Goal: Task Accomplishment & Management: Use online tool/utility

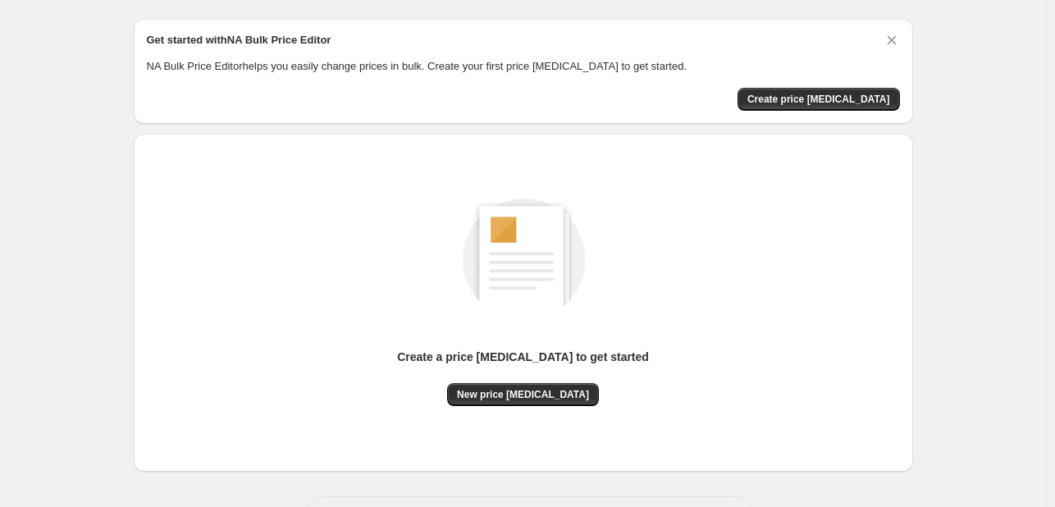
scroll to position [107, 0]
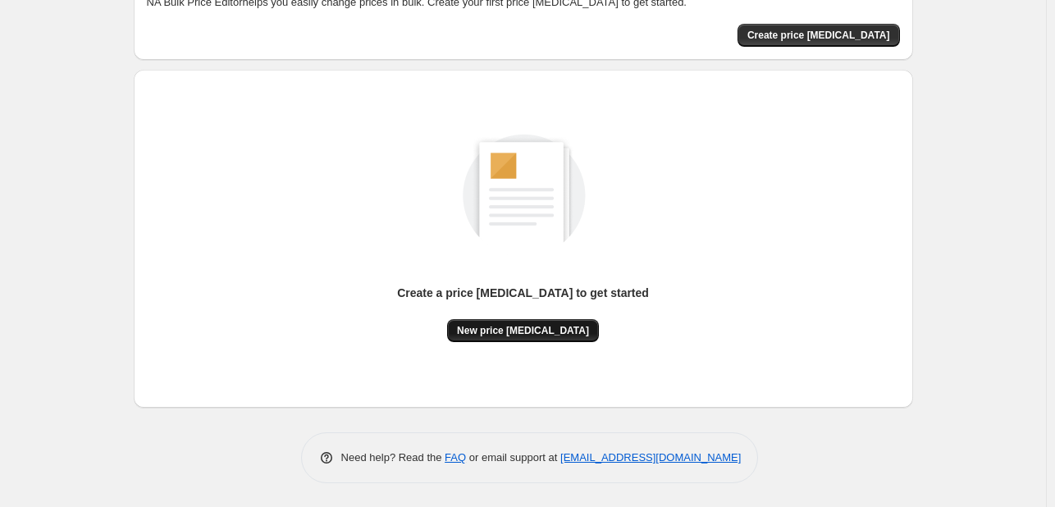
click at [523, 335] on span "New price [MEDICAL_DATA]" at bounding box center [523, 330] width 132 height 13
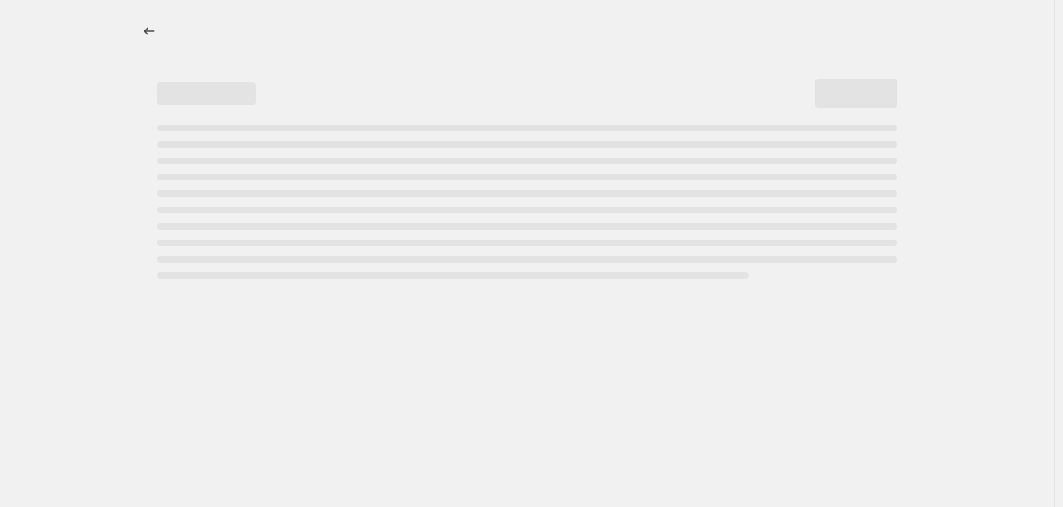
select select "percentage"
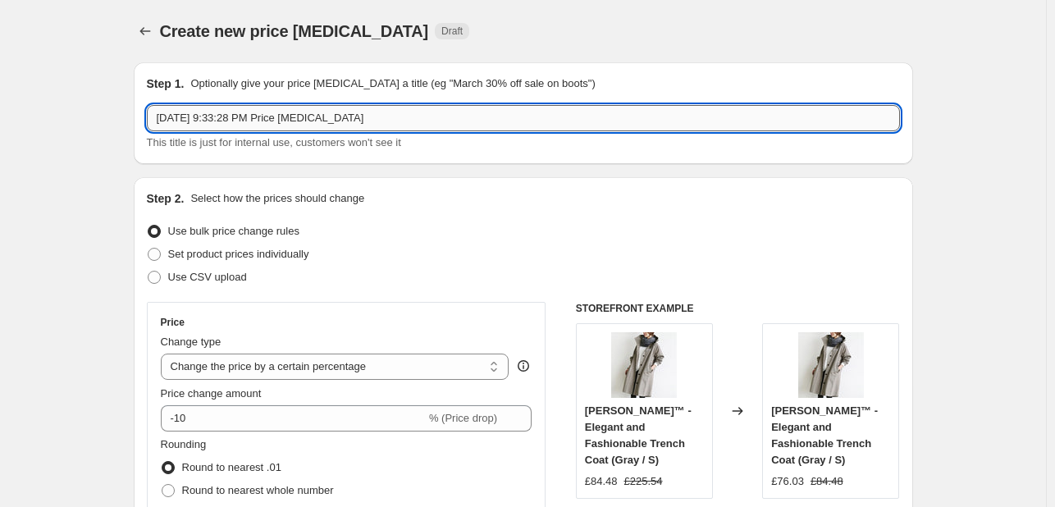
click at [253, 119] on input "[DATE] 9:33:28 PM Price [MEDICAL_DATA]" at bounding box center [523, 118] width 753 height 26
drag, startPoint x: 374, startPoint y: 123, endPoint x: -87, endPoint y: 115, distance: 461.0
click at [0, 115] on html "Home Settings Plans Skip to content Create new price [MEDICAL_DATA]. This page …" at bounding box center [527, 253] width 1055 height 507
type input "Half Price"
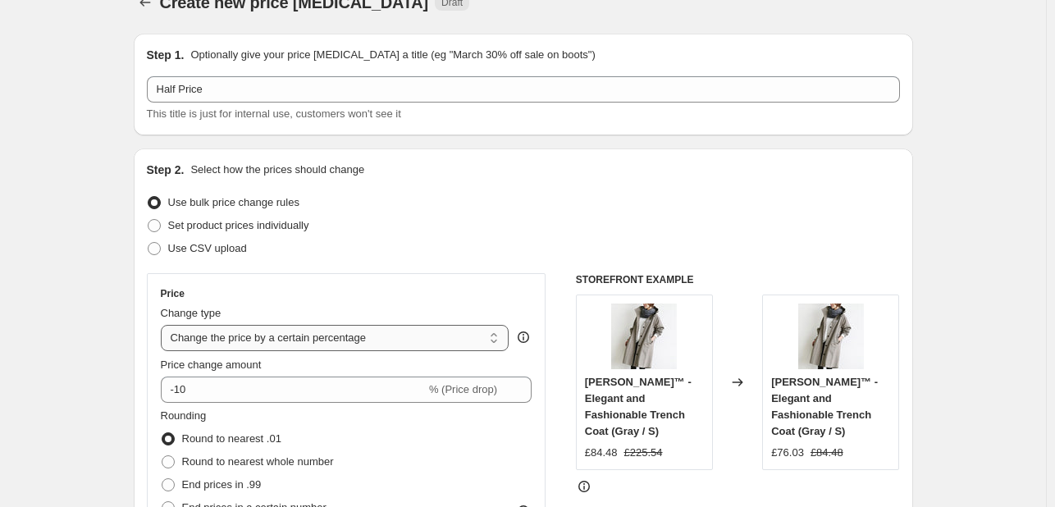
scroll to position [54, 0]
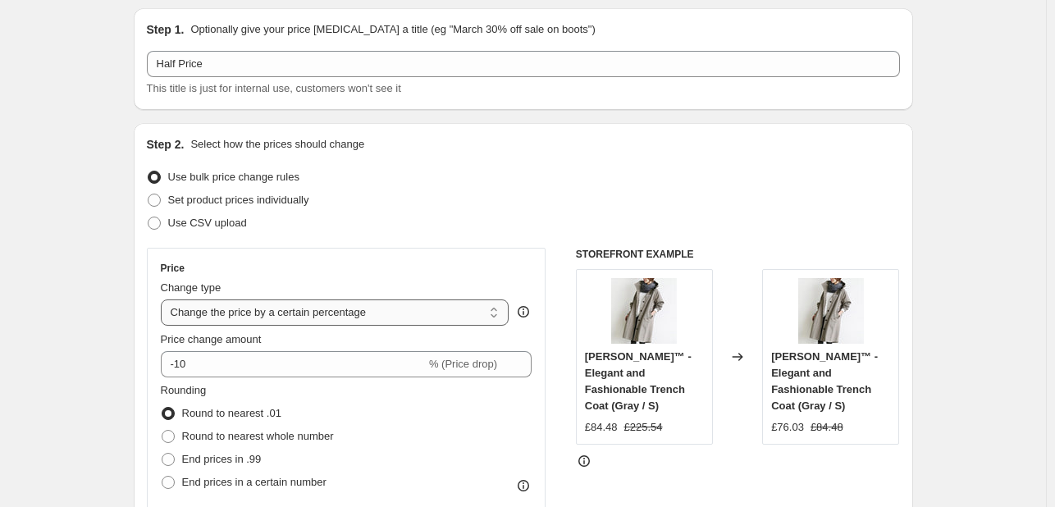
click at [279, 311] on select "Change the price to a certain amount Change the price by a certain amount Chang…" at bounding box center [335, 312] width 349 height 26
click at [347, 315] on select "Change the price to a certain amount Change the price by a certain amount Chang…" at bounding box center [335, 312] width 349 height 26
click at [331, 313] on select "Change the price to a certain amount Change the price by a certain amount Chang…" at bounding box center [335, 312] width 349 height 26
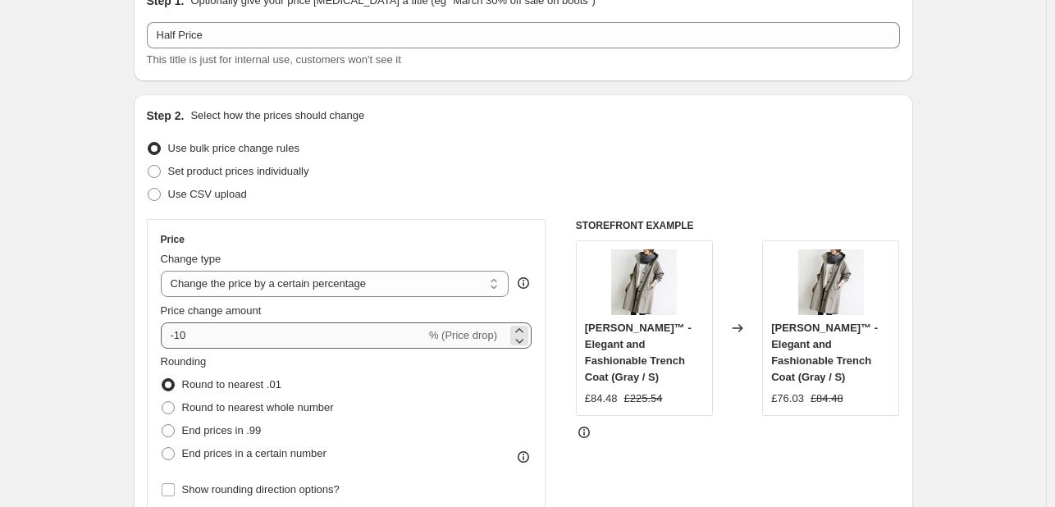
scroll to position [109, 0]
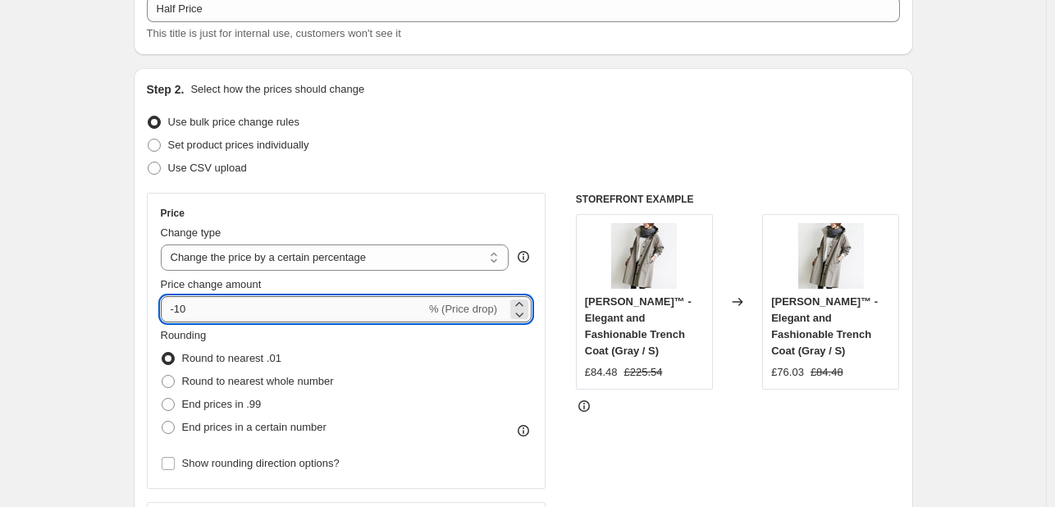
click at [262, 305] on input "-10" at bounding box center [293, 309] width 265 height 26
type input "-1"
click at [525, 312] on icon at bounding box center [519, 314] width 16 height 16
click at [526, 313] on icon at bounding box center [519, 314] width 16 height 16
click at [527, 303] on icon at bounding box center [519, 304] width 16 height 16
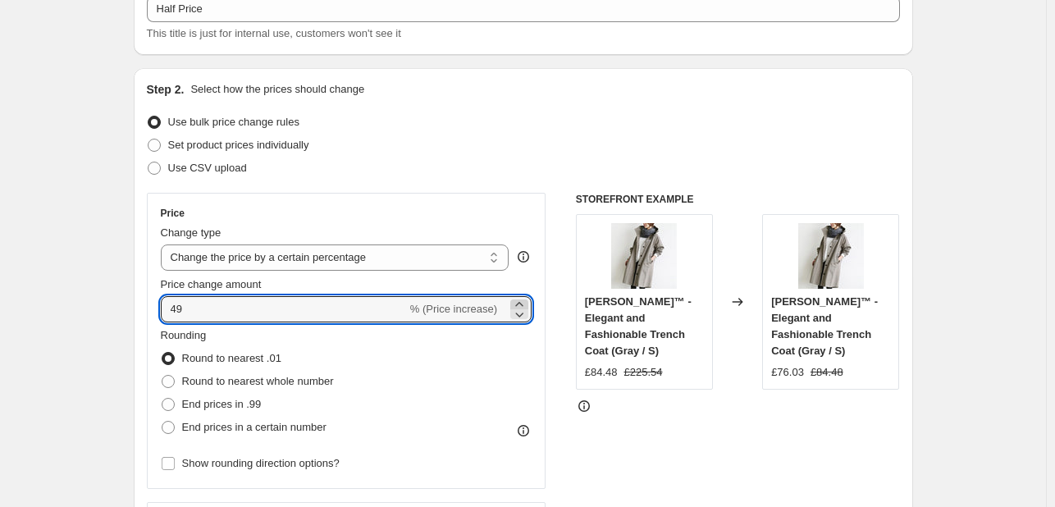
click at [527, 303] on icon at bounding box center [519, 304] width 16 height 16
click at [407, 311] on input "50" at bounding box center [284, 309] width 246 height 26
click at [170, 307] on input "50" at bounding box center [284, 309] width 246 height 26
type input "-50"
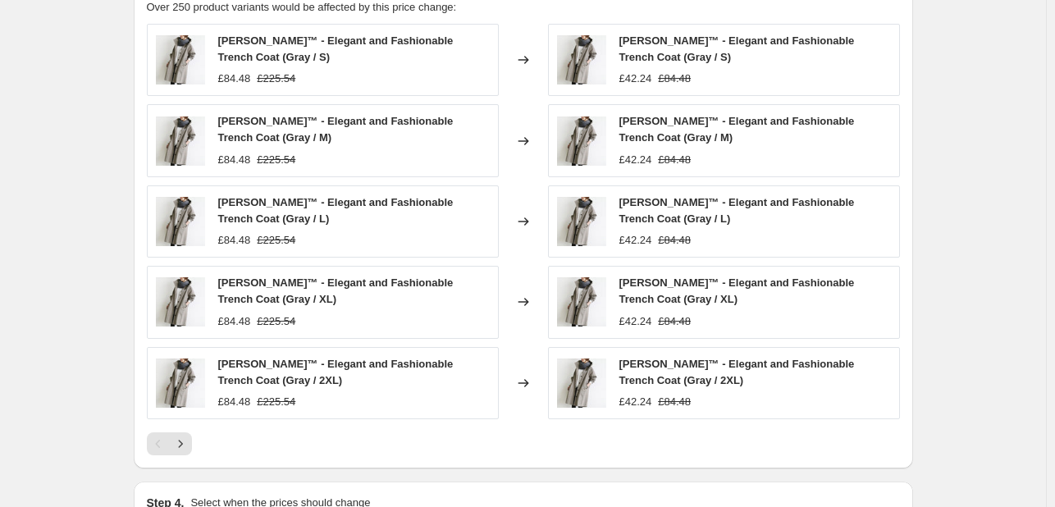
scroll to position [1147, 0]
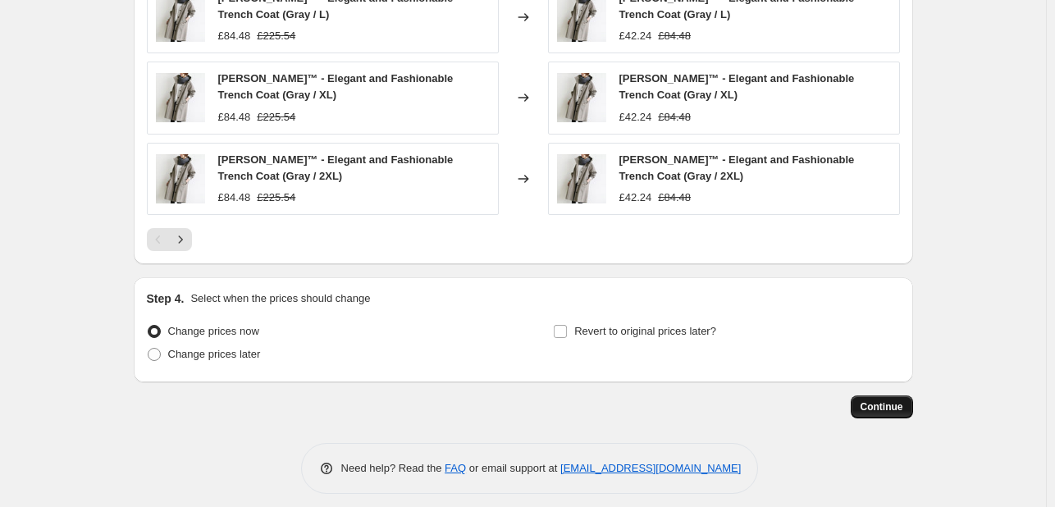
click at [907, 406] on button "Continue" at bounding box center [882, 406] width 62 height 23
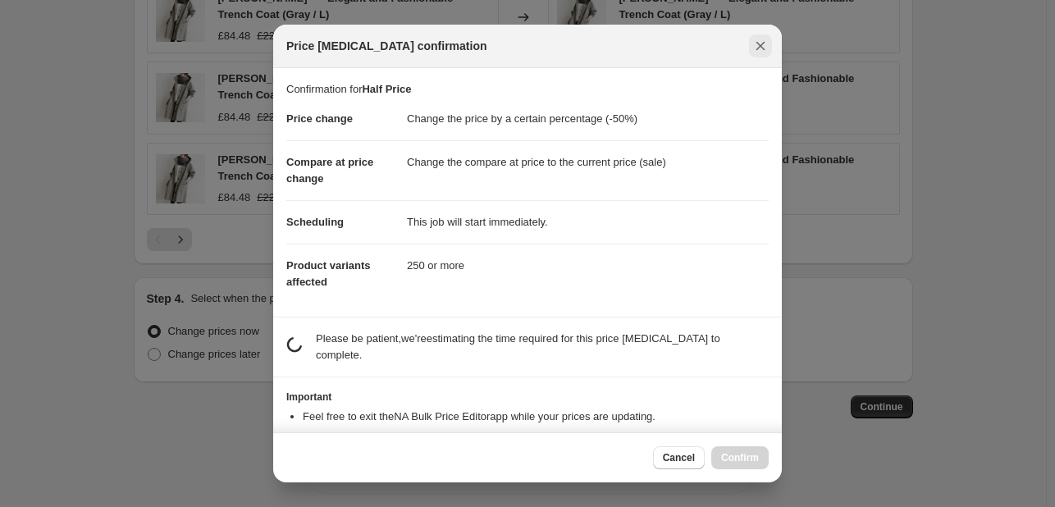
click at [762, 41] on icon "Close" at bounding box center [760, 46] width 16 height 16
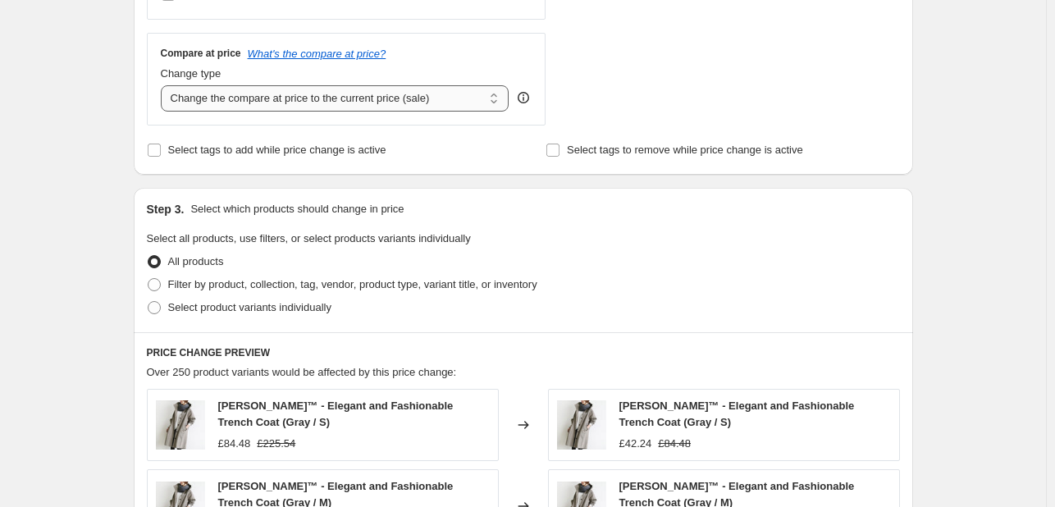
scroll to position [436, 0]
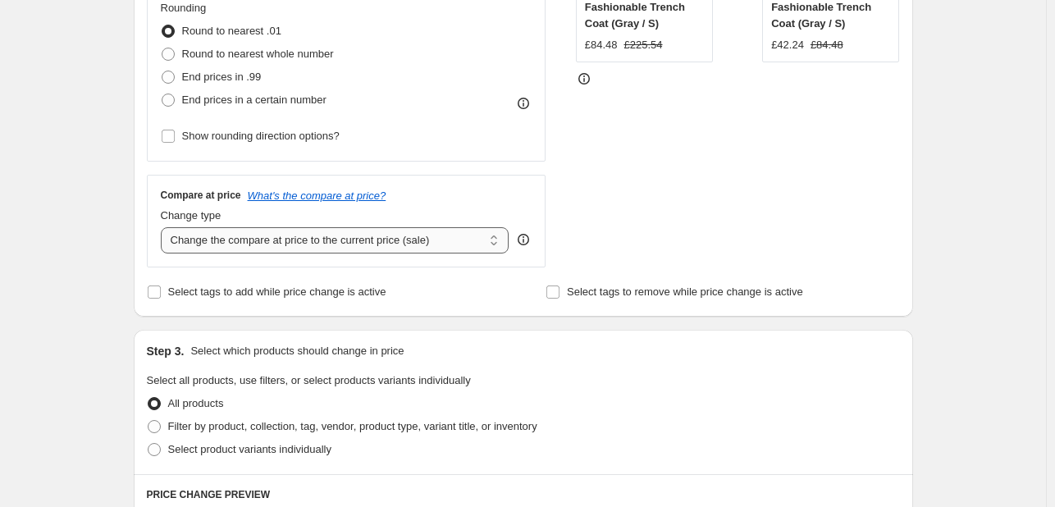
click at [404, 235] on select "Change the compare at price to the current price (sale) Change the compare at p…" at bounding box center [335, 240] width 349 height 26
click at [407, 232] on select "Change the compare at price to the current price (sale) Change the compare at p…" at bounding box center [335, 240] width 349 height 26
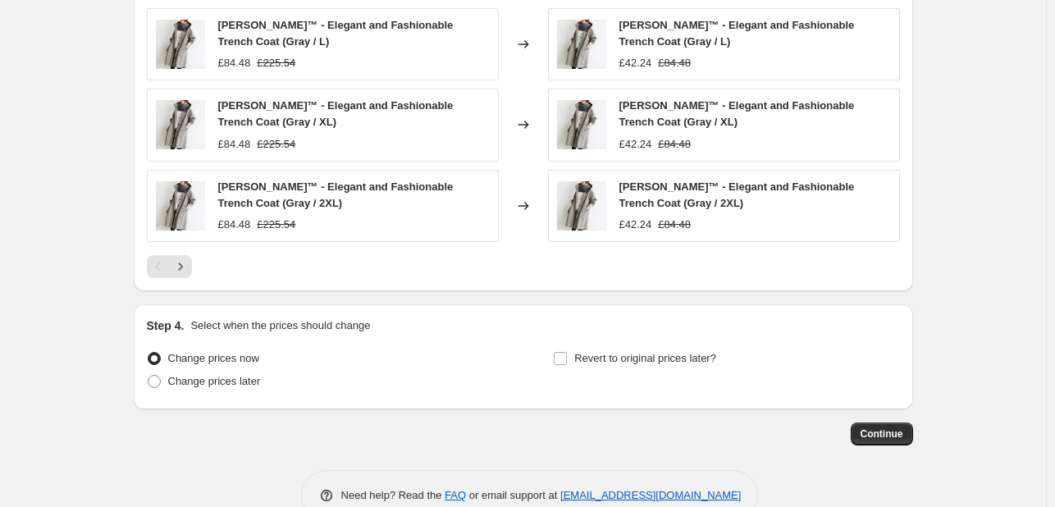
scroll to position [1147, 0]
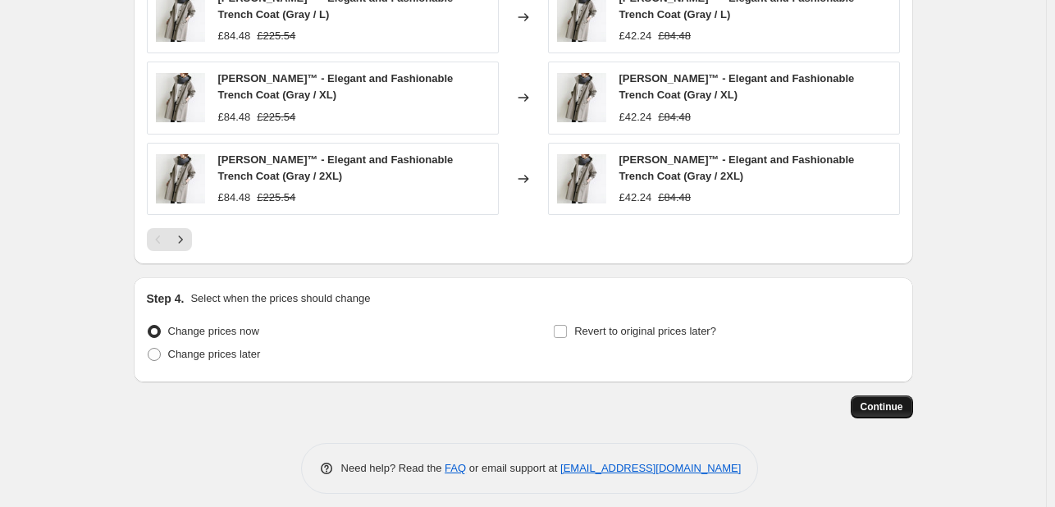
click at [879, 395] on button "Continue" at bounding box center [882, 406] width 62 height 23
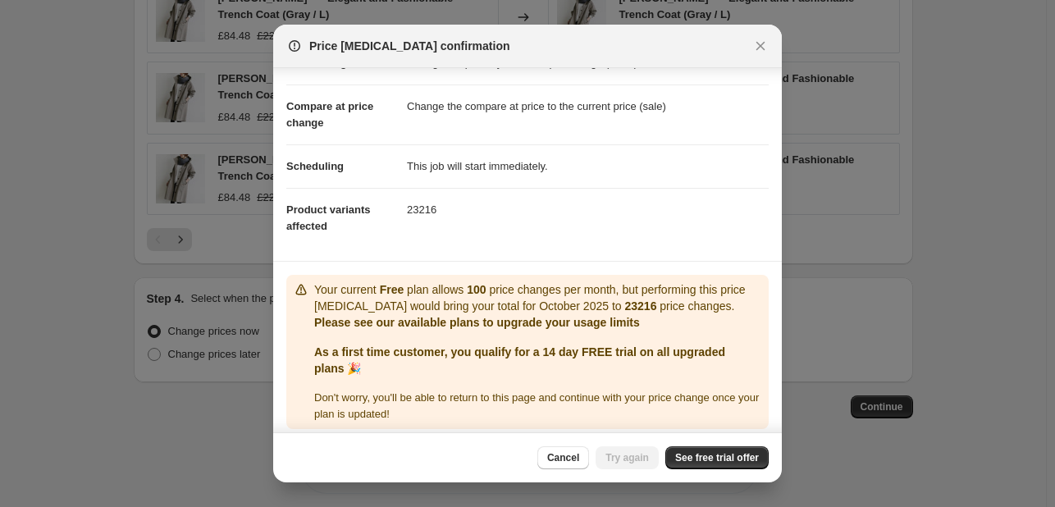
scroll to position [65, 0]
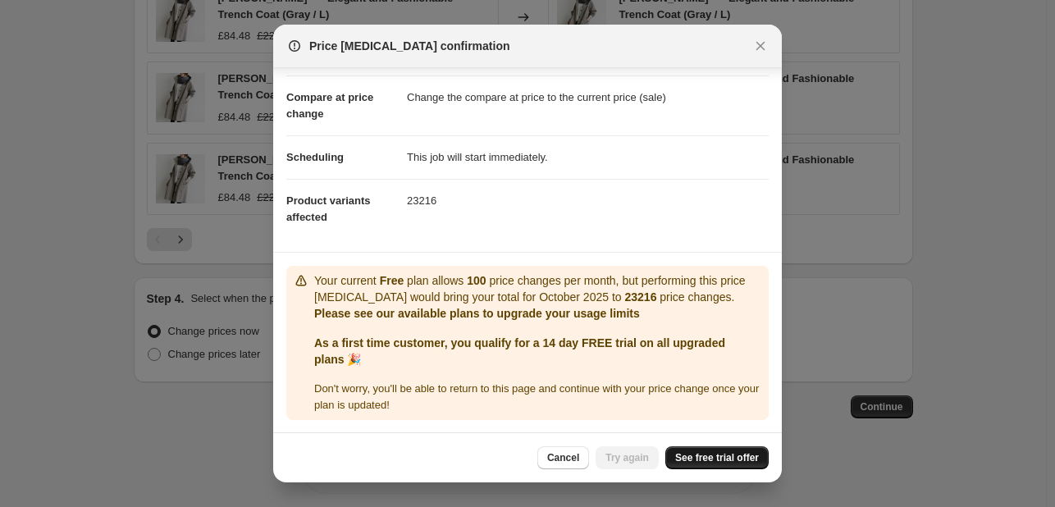
click at [735, 454] on span "See free trial offer" at bounding box center [717, 457] width 84 height 13
